Goal: Task Accomplishment & Management: Use online tool/utility

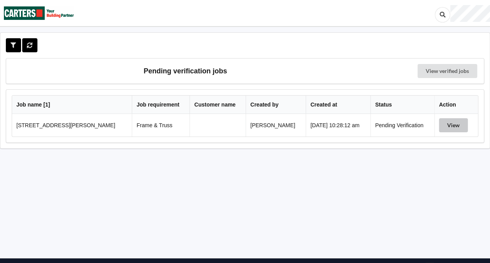
click at [451, 123] on button "View" at bounding box center [453, 125] width 29 height 14
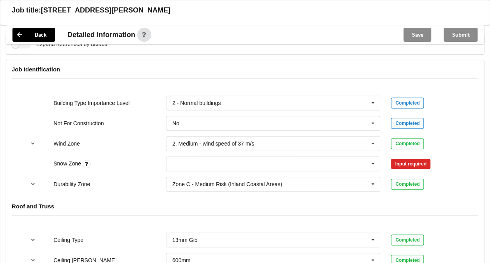
scroll to position [288, 0]
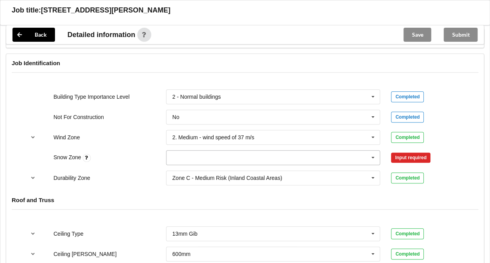
click at [373, 156] on icon at bounding box center [373, 158] width 12 height 14
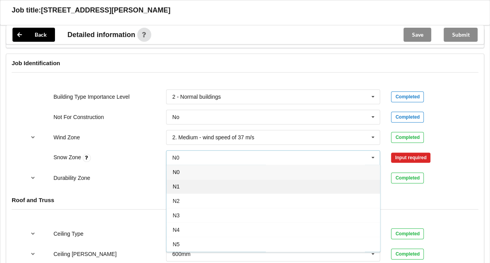
click at [273, 187] on div "N1" at bounding box center [274, 186] width 214 height 14
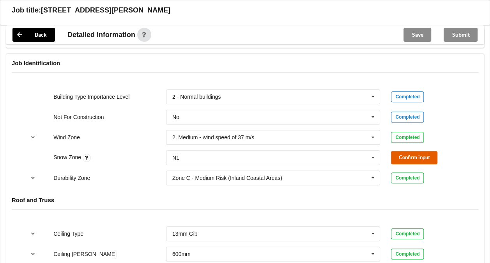
click at [404, 156] on button "Confirm input" at bounding box center [414, 157] width 46 height 13
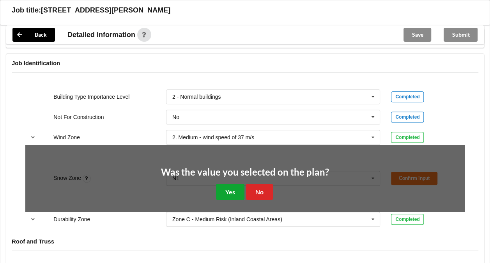
click at [224, 189] on button "Yes" at bounding box center [230, 192] width 28 height 16
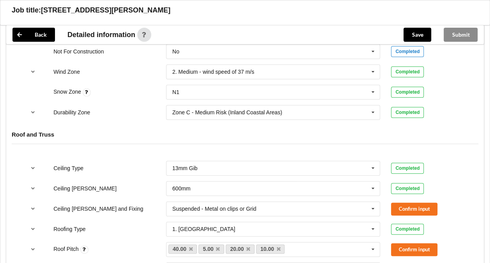
scroll to position [391, 0]
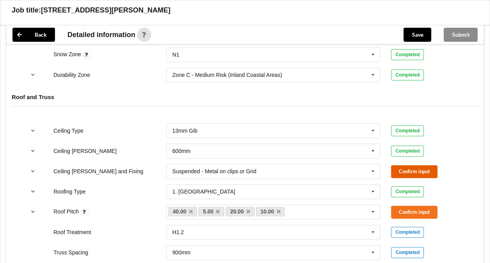
click at [427, 167] on button "Confirm input" at bounding box center [414, 171] width 46 height 13
click at [410, 210] on button "Confirm input" at bounding box center [414, 212] width 46 height 13
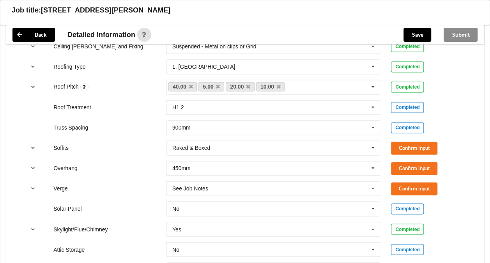
scroll to position [513, 0]
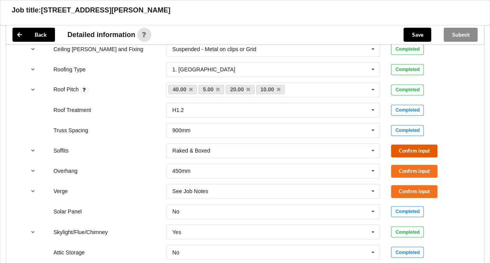
click at [408, 144] on button "Confirm input" at bounding box center [414, 150] width 46 height 13
click at [404, 165] on button "Confirm input" at bounding box center [414, 171] width 46 height 13
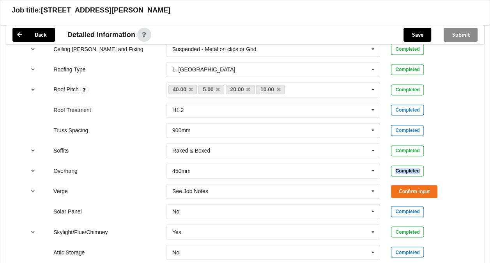
click at [404, 163] on div "Overhang 450mm 300mm 450mm 600mm 750mm Multiple Values – See As Per Plan None S…" at bounding box center [245, 171] width 451 height 26
drag, startPoint x: 404, startPoint y: 163, endPoint x: 408, endPoint y: 188, distance: 24.8
click at [408, 188] on button "Confirm input" at bounding box center [414, 191] width 46 height 13
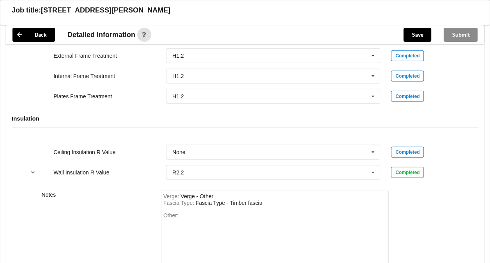
scroll to position [898, 0]
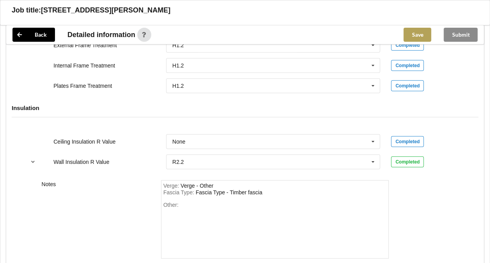
click at [412, 35] on button "Save" at bounding box center [418, 35] width 28 height 14
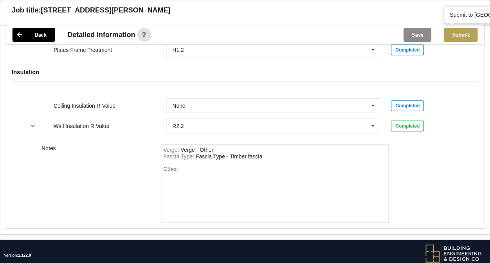
click at [455, 33] on button "Submit" at bounding box center [461, 35] width 34 height 14
